Goal: Navigation & Orientation: Understand site structure

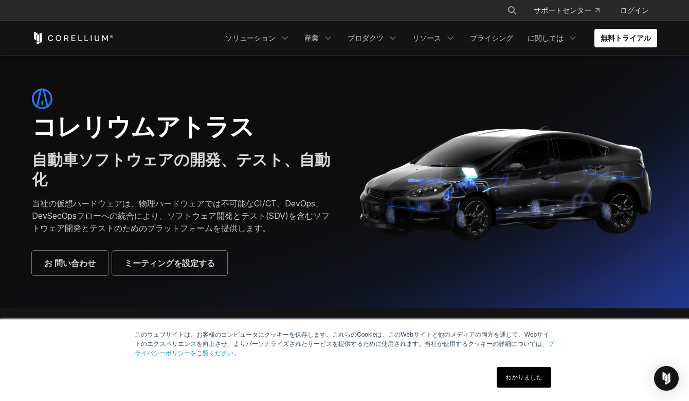
click at [372, 323] on div "このウェブサイトは、お客様のコンピュータにクッキーを保存します。これらのCookieは、このWebサイトと他のメディアの両方を通じて、Webサイトのエクスペリ…" at bounding box center [344, 359] width 514 height 81
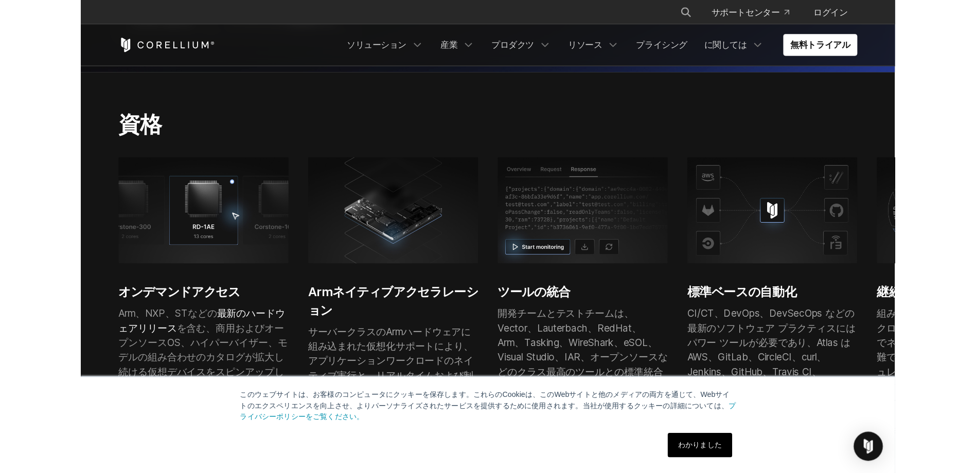
scroll to position [274, 0]
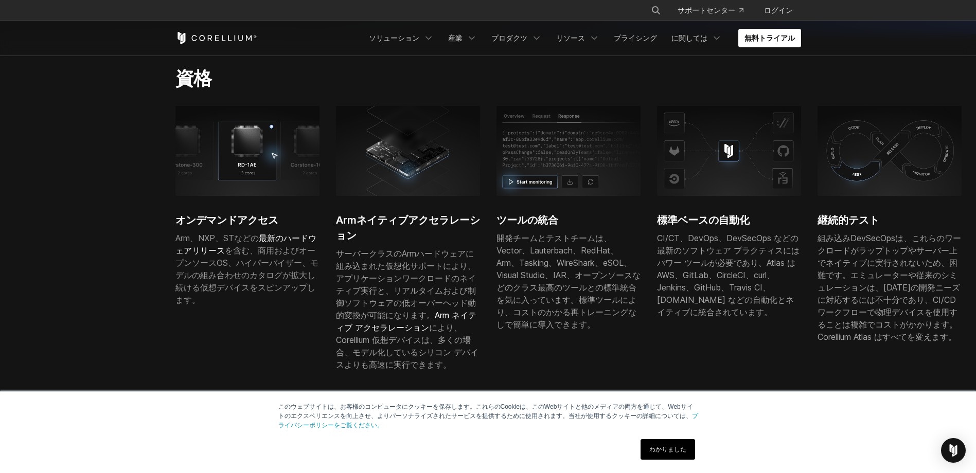
drag, startPoint x: 811, startPoint y: 81, endPoint x: 879, endPoint y: 78, distance: 68.0
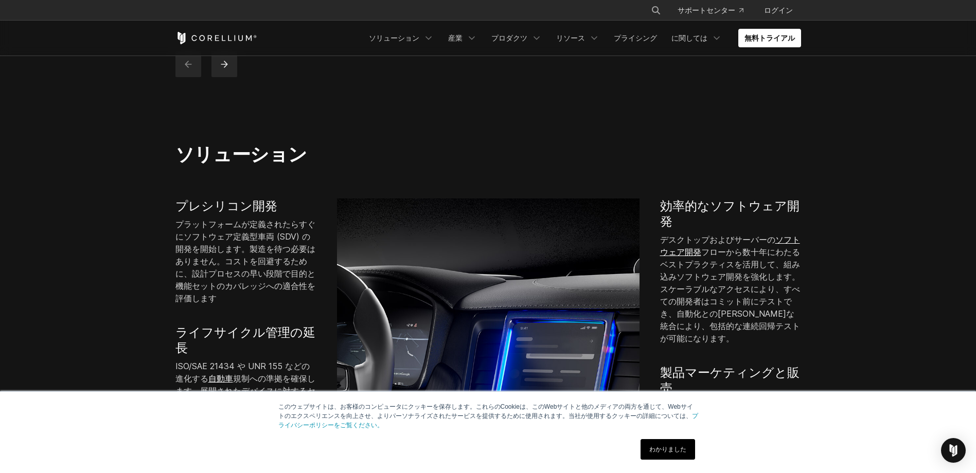
scroll to position [617, 0]
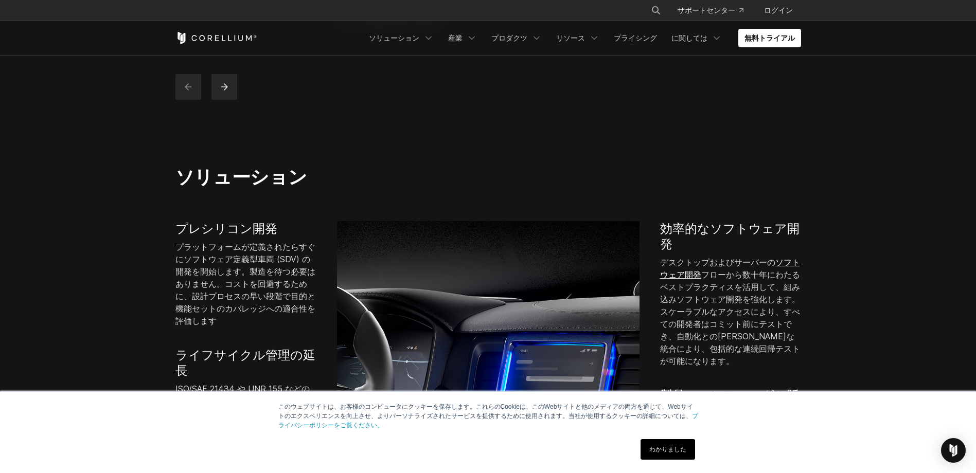
click at [689, 133] on section "ソリューション プレシリコン開発 プラットフォームが定義されたらすぐにソフトウェア定義型車両 (SDV) の開発を開始します。製造を待つ必要はありません。コス…" at bounding box center [488, 405] width 976 height 544
click at [663, 400] on div "このウェブサイトは、お客様のコンピュータにクッキーを保存します。これらのCookieは、このWebサイトと他のメディアの両方を通じて、Webサイトのエクスペリ…" at bounding box center [488, 432] width 514 height 81
click at [663, 400] on link "わかりました" at bounding box center [667, 449] width 55 height 21
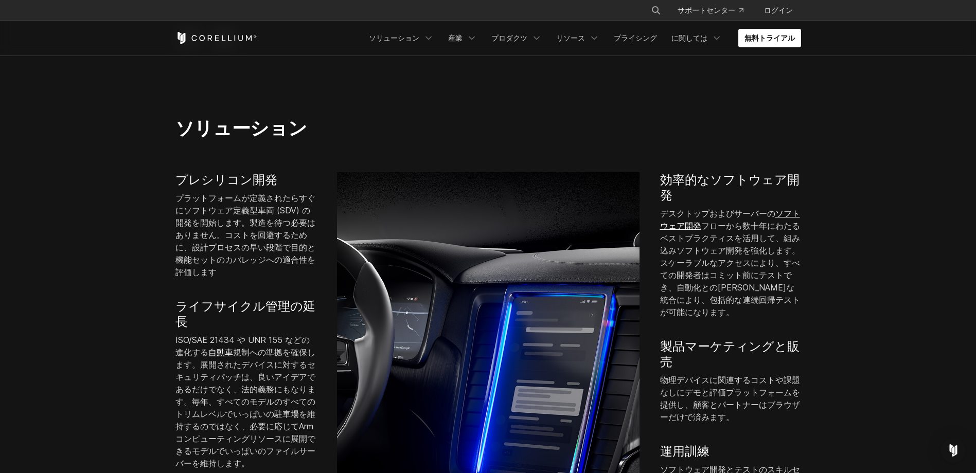
scroll to position [686, 0]
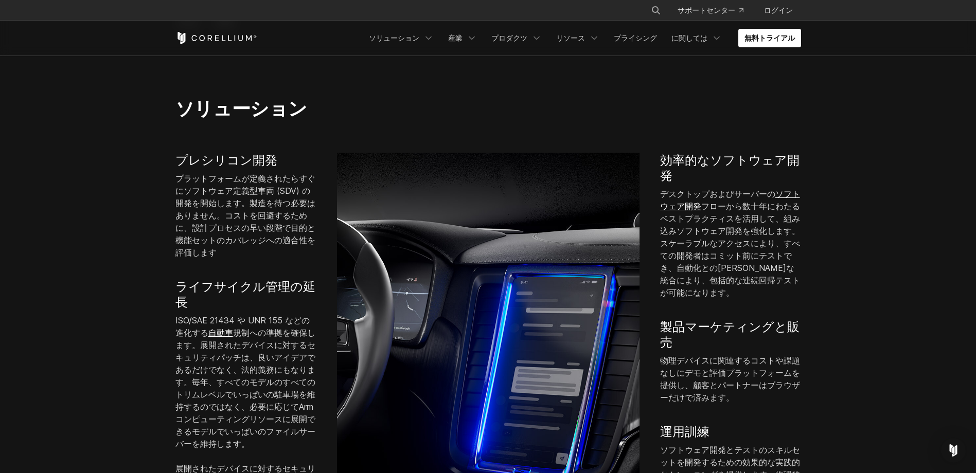
click at [689, 287] on section "ソリューション プレシリコン開発 プラットフォームが定義されたらすぐにソフトウェア定義型車両 (SDV) の開発を開始します。製造を待つ必要はありません。コス…" at bounding box center [488, 336] width 976 height 544
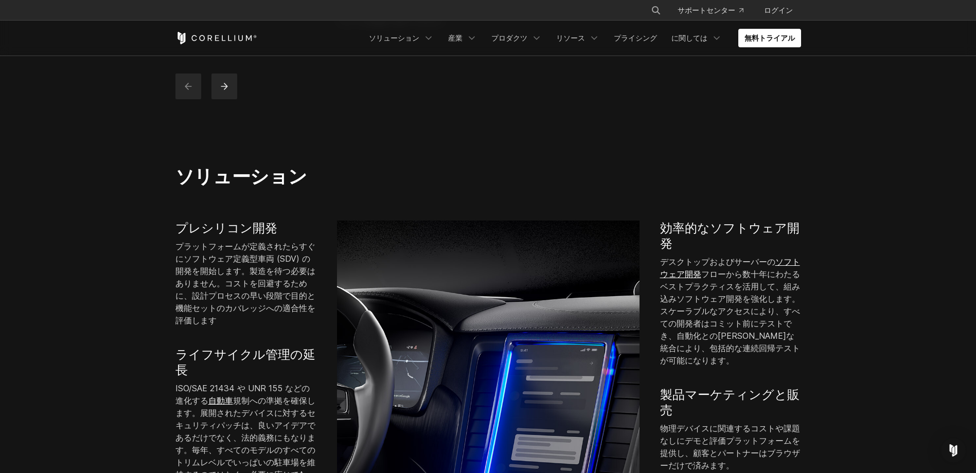
scroll to position [617, 0]
click at [689, 287] on section "ソリューション プレシリコン開発 プラットフォームが定義されたらすぐにソフトウェア定義型車両 (SDV) の開発を開始します。製造を待つ必要はありません。コス…" at bounding box center [488, 405] width 976 height 544
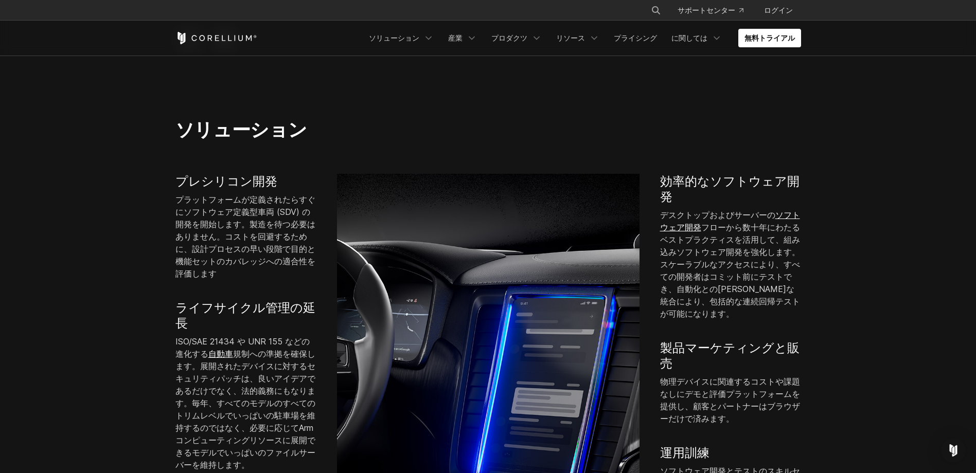
scroll to position [661, 0]
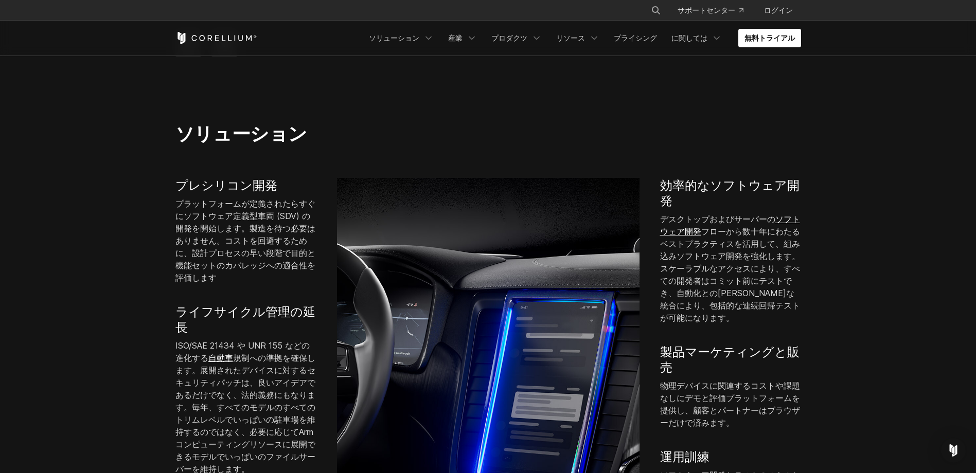
click at [689, 155] on section "ソリューション プレシリコン開発 プラットフォームが定義されたらすぐにソフトウェア定義型車両 (SDV) の開発を開始します。製造を待つ必要はありません。コス…" at bounding box center [488, 362] width 976 height 544
click at [689, 400] on section "ソリューション プレシリコン開発 プラットフォームが定義されたらすぐにソフトウェア定義型車両 (SDV) の開発を開始します。製造を待つ必要はありません。コス…" at bounding box center [488, 362] width 976 height 544
